Goal: Task Accomplishment & Management: Manage account settings

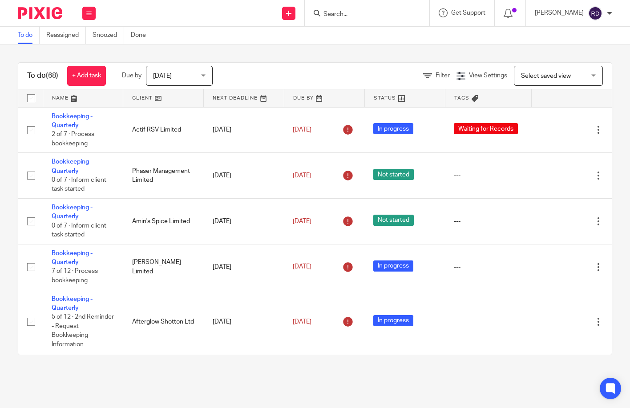
click at [364, 12] on input "Search" at bounding box center [363, 15] width 80 height 8
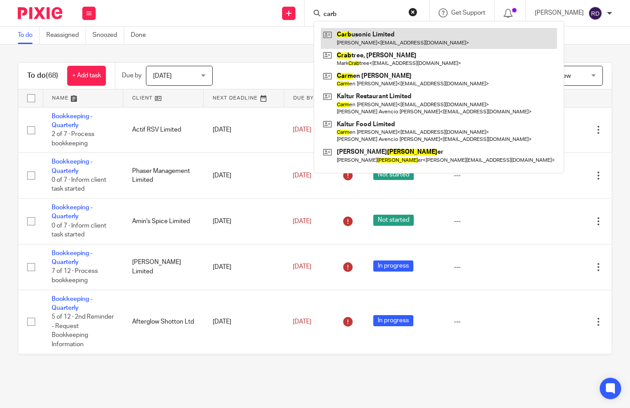
type input "carb"
click at [368, 34] on link at bounding box center [439, 38] width 236 height 20
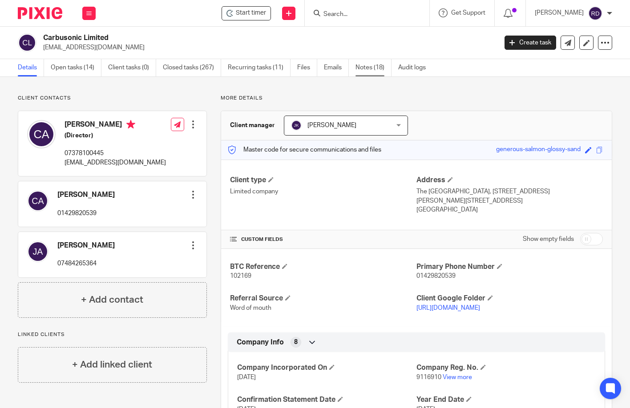
click at [371, 68] on link "Notes (18)" at bounding box center [373, 67] width 36 height 17
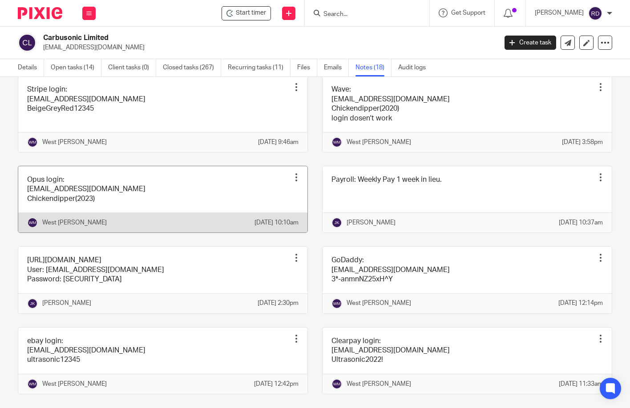
scroll to position [578, 0]
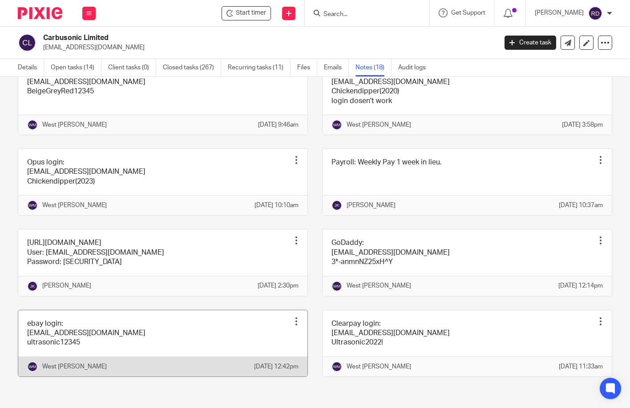
click at [86, 321] on link at bounding box center [162, 344] width 289 height 66
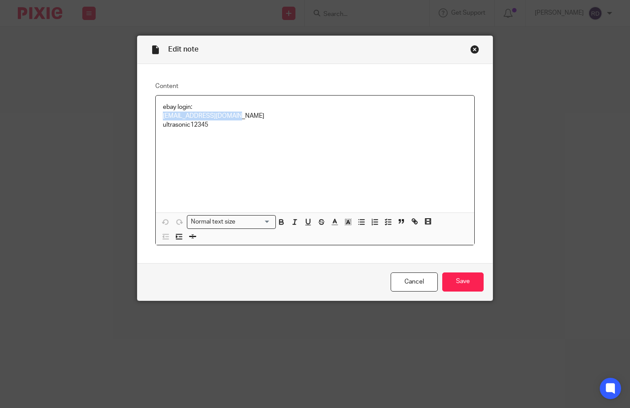
drag, startPoint x: 238, startPoint y: 117, endPoint x: 151, endPoint y: 116, distance: 87.7
click at [151, 116] on div "Content ebay login: [EMAIL_ADDRESS][DOMAIN_NAME] ultrasonic12345 Normal text si…" at bounding box center [314, 163] width 355 height 199
copy p "[EMAIL_ADDRESS][DOMAIN_NAME]"
click at [209, 141] on div "ebay login: john848@btinternet.com ultrasonic12345" at bounding box center [315, 154] width 319 height 117
drag, startPoint x: 206, startPoint y: 125, endPoint x: 148, endPoint y: 132, distance: 59.1
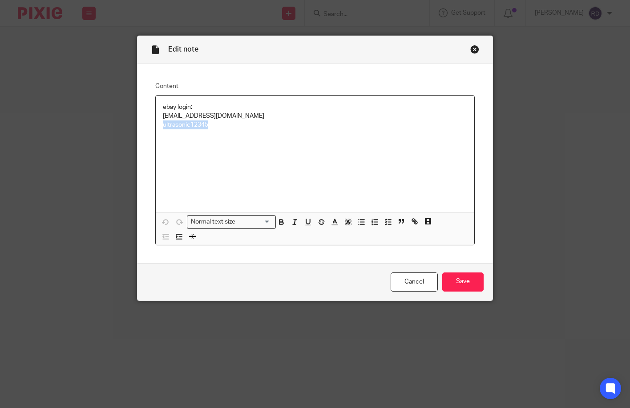
click at [148, 132] on div "Content ebay login: john848@btinternet.com ultrasonic12345 Normal text size Loa…" at bounding box center [314, 163] width 355 height 199
copy p "ultrasonic12345"
click at [210, 145] on div "ebay login: john848@btinternet.com ultrasonic12345" at bounding box center [315, 154] width 319 height 117
click at [474, 47] on div "Close this dialog window" at bounding box center [474, 49] width 9 height 9
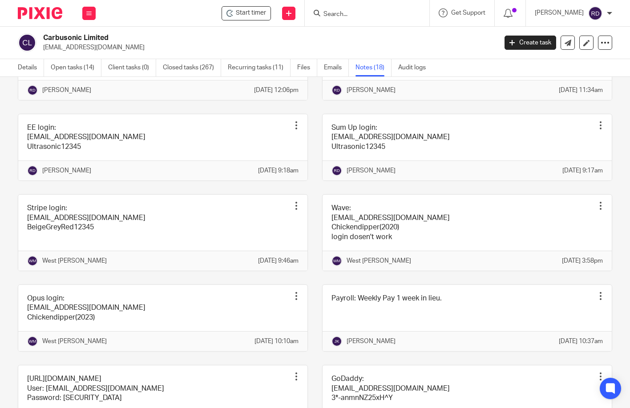
scroll to position [578, 0]
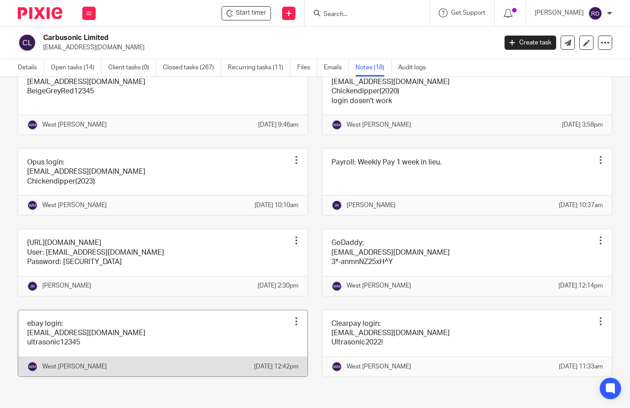
click at [120, 333] on link at bounding box center [162, 344] width 289 height 66
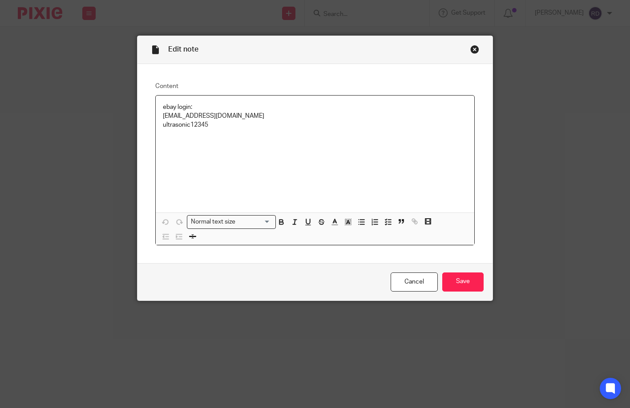
click at [163, 125] on p "ultrasonic12345" at bounding box center [315, 125] width 304 height 9
click at [455, 282] on input "Save" at bounding box center [462, 282] width 41 height 19
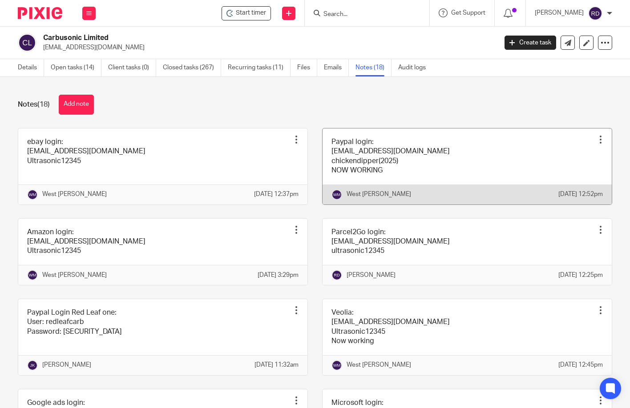
click at [427, 182] on link at bounding box center [467, 167] width 289 height 76
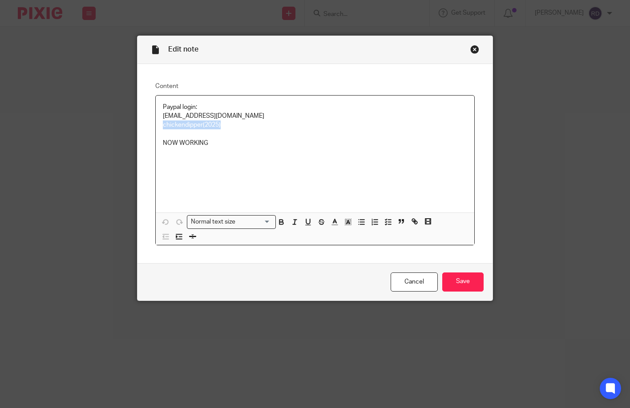
drag, startPoint x: 226, startPoint y: 125, endPoint x: 160, endPoint y: 126, distance: 66.7
click at [163, 126] on p "chickendipper(2025)" at bounding box center [315, 125] width 304 height 9
copy p "chickendipper(2025)"
click at [339, 159] on div "Paypal login: john848@btinternet.com chickendipper(2025) NOW WORKING" at bounding box center [315, 154] width 319 height 117
click at [475, 50] on div "Close this dialog window" at bounding box center [474, 49] width 9 height 9
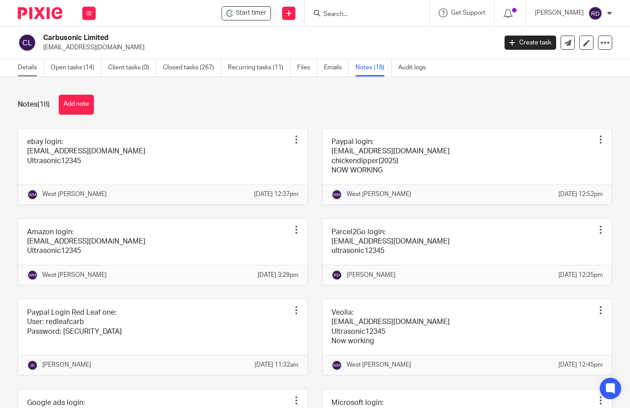
click at [34, 70] on link "Details" at bounding box center [31, 67] width 26 height 17
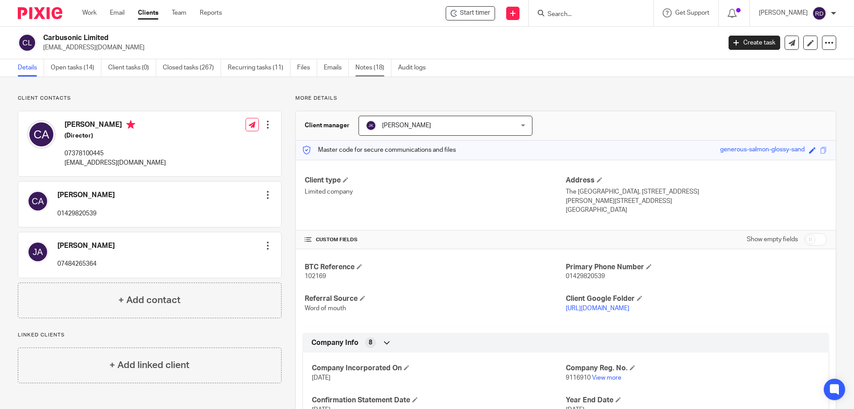
click at [363, 65] on link "Notes (18)" at bounding box center [373, 67] width 36 height 17
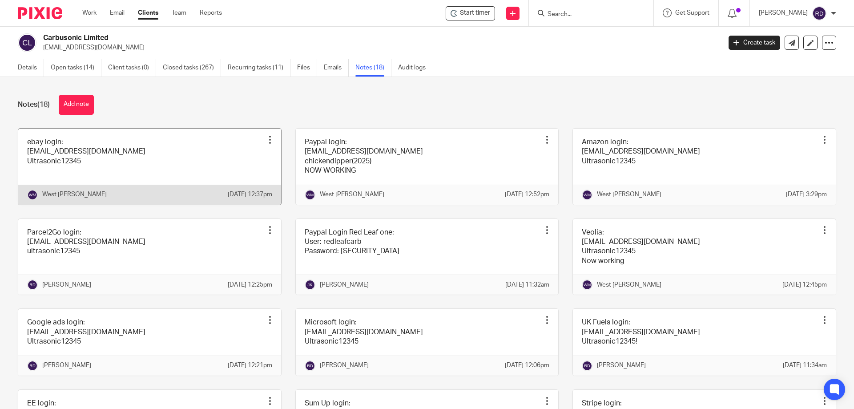
click at [140, 170] on link at bounding box center [149, 167] width 263 height 76
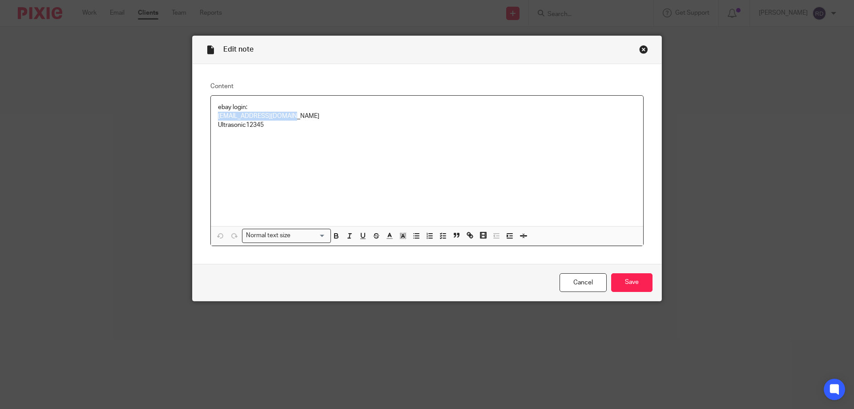
drag, startPoint x: 294, startPoint y: 116, endPoint x: 158, endPoint y: 114, distance: 135.7
click at [158, 114] on div "Edit note Content ebay login: [EMAIL_ADDRESS][DOMAIN_NAME] Ultrasonic12345 Norm…" at bounding box center [427, 204] width 854 height 409
copy p "[EMAIL_ADDRESS][DOMAIN_NAME]"
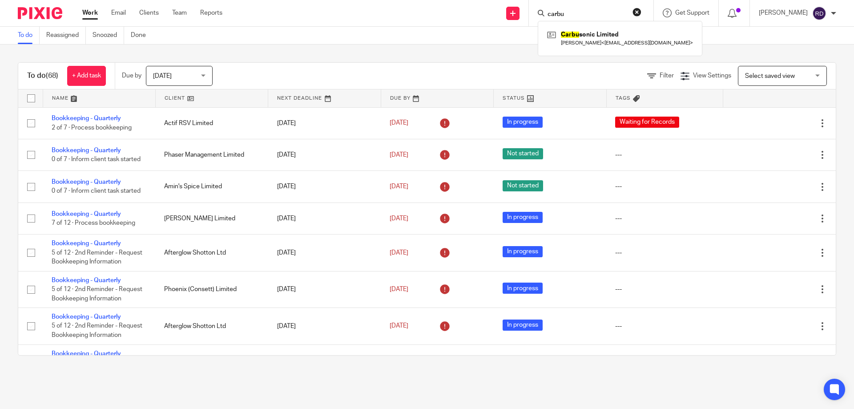
type input "carbu"
click at [571, 36] on link at bounding box center [620, 38] width 150 height 20
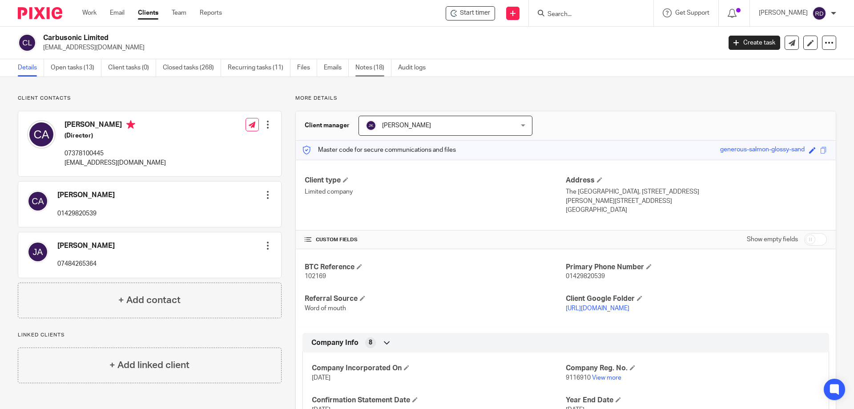
click at [379, 72] on link "Notes (18)" at bounding box center [373, 67] width 36 height 17
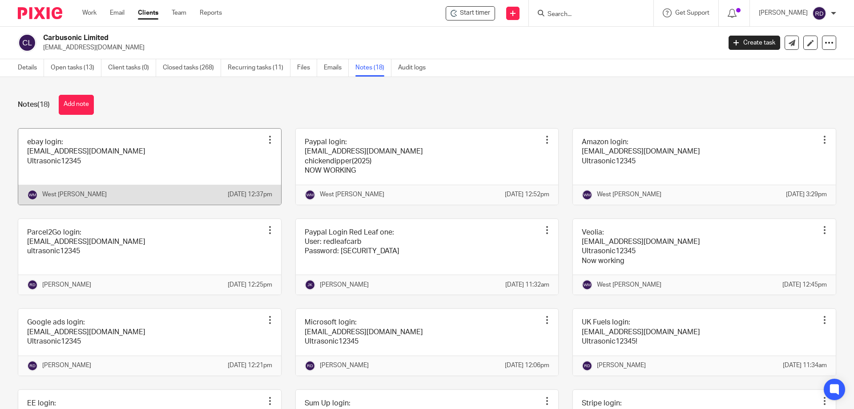
click at [110, 163] on link at bounding box center [149, 167] width 263 height 76
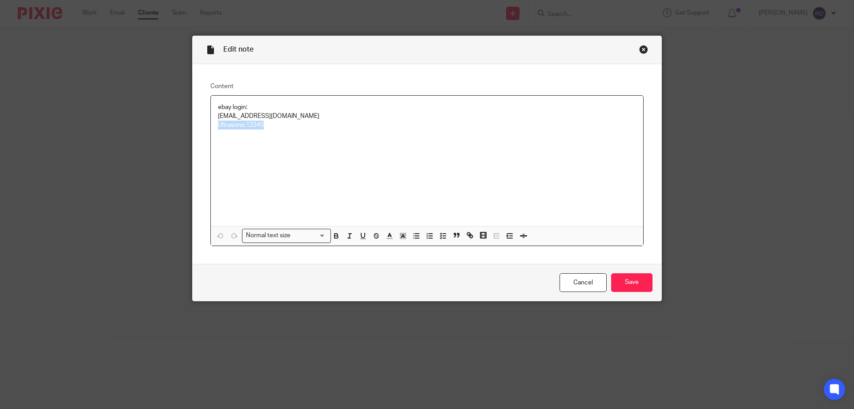
drag, startPoint x: 278, startPoint y: 132, endPoint x: 193, endPoint y: 136, distance: 85.1
click at [193, 136] on div "Content ebay login: john848@btinternet.com Ultrasonic12345 Normal text size Loa…" at bounding box center [427, 164] width 469 height 200
copy p "Ultrasonic12345"
click at [639, 48] on div "Close this dialog window" at bounding box center [643, 49] width 9 height 9
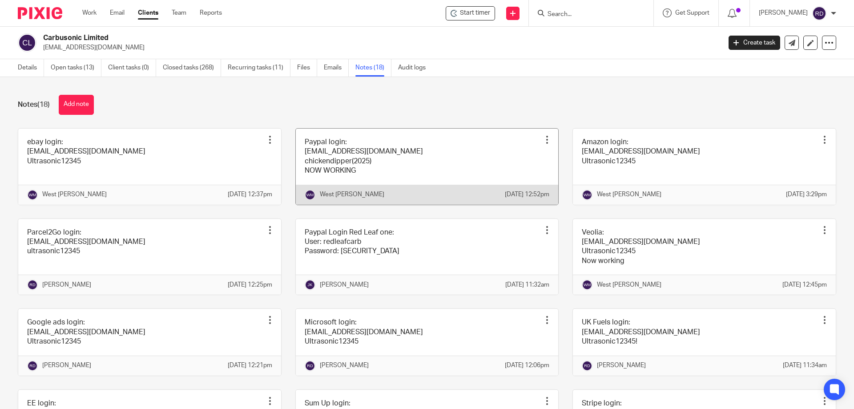
click at [409, 141] on link at bounding box center [427, 167] width 263 height 76
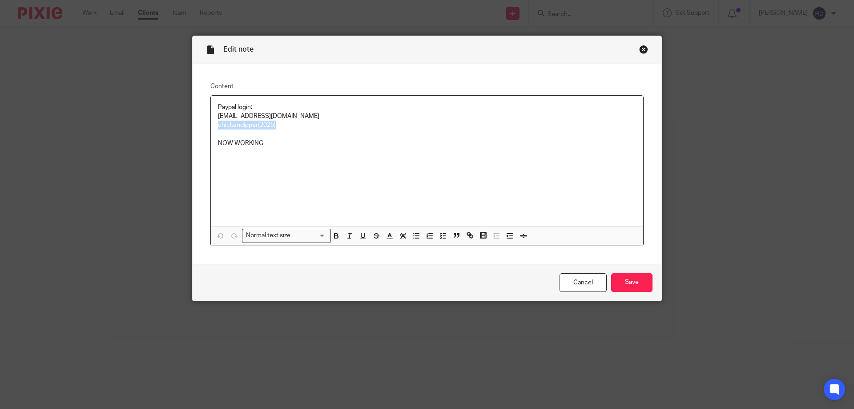
drag, startPoint x: 279, startPoint y: 127, endPoint x: 204, endPoint y: 129, distance: 75.2
click at [204, 129] on div "Content Paypal login: [EMAIL_ADDRESS][DOMAIN_NAME] chickendipper(2025) NOW WORK…" at bounding box center [427, 164] width 469 height 200
copy p "chickendipper(2025)"
